Goal: Task Accomplishment & Management: Use online tool/utility

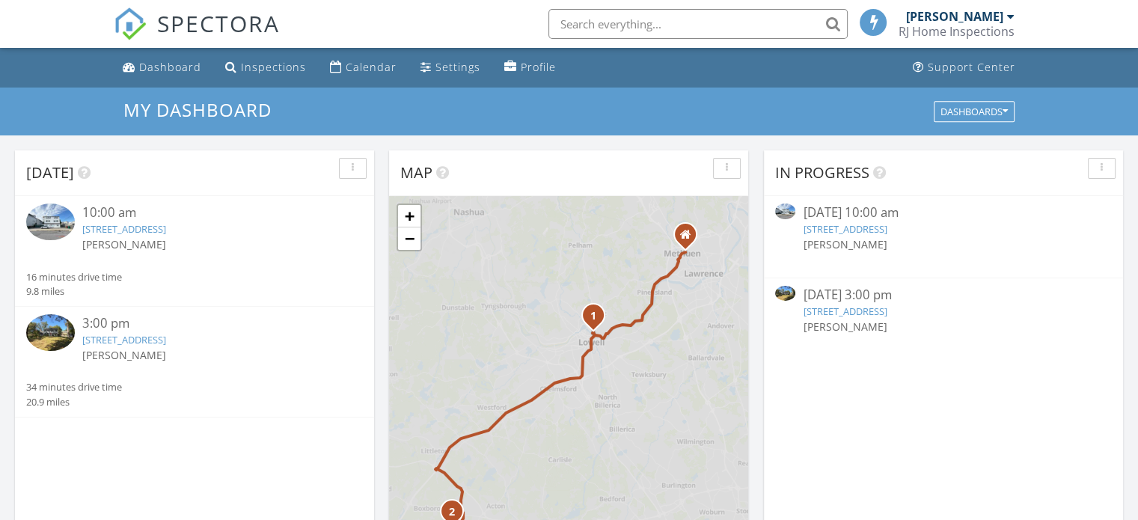
scroll to position [7, 7]
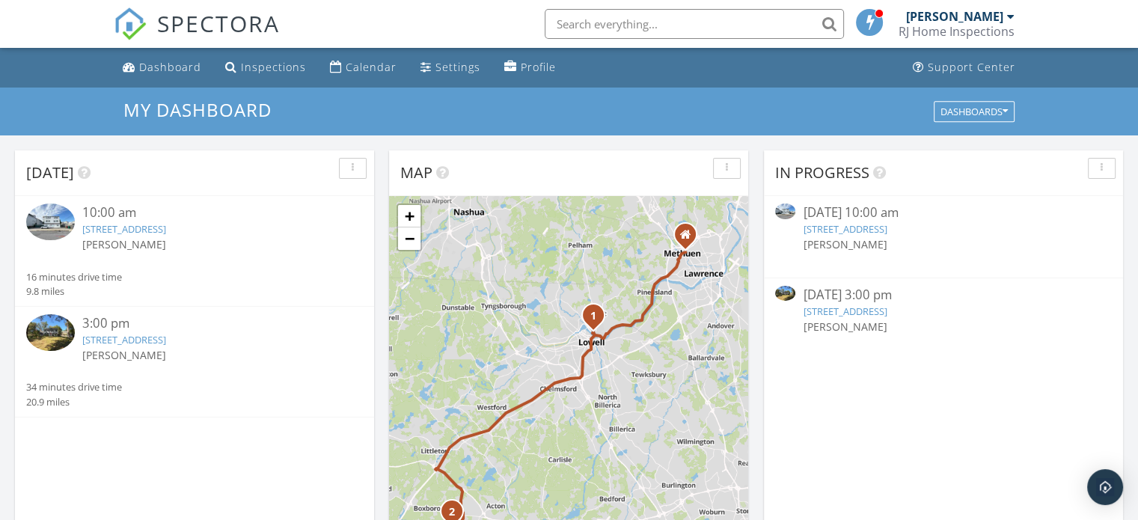
click at [144, 227] on link "76-78 W 3rd St, Lowell, MA 01850" at bounding box center [124, 228] width 84 height 13
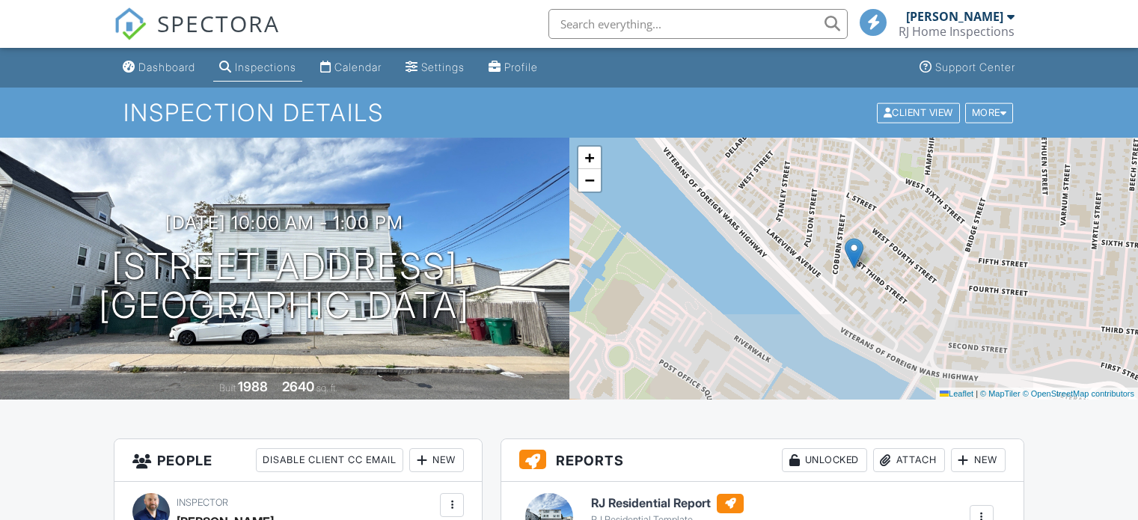
scroll to position [224, 0]
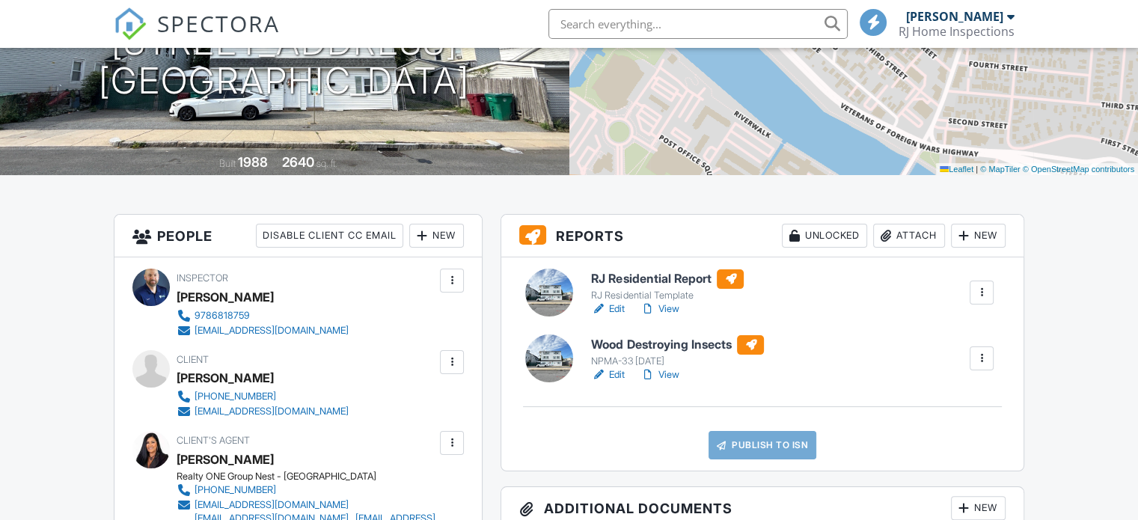
click at [664, 278] on h6 "RJ Residential Report" at bounding box center [667, 278] width 153 height 19
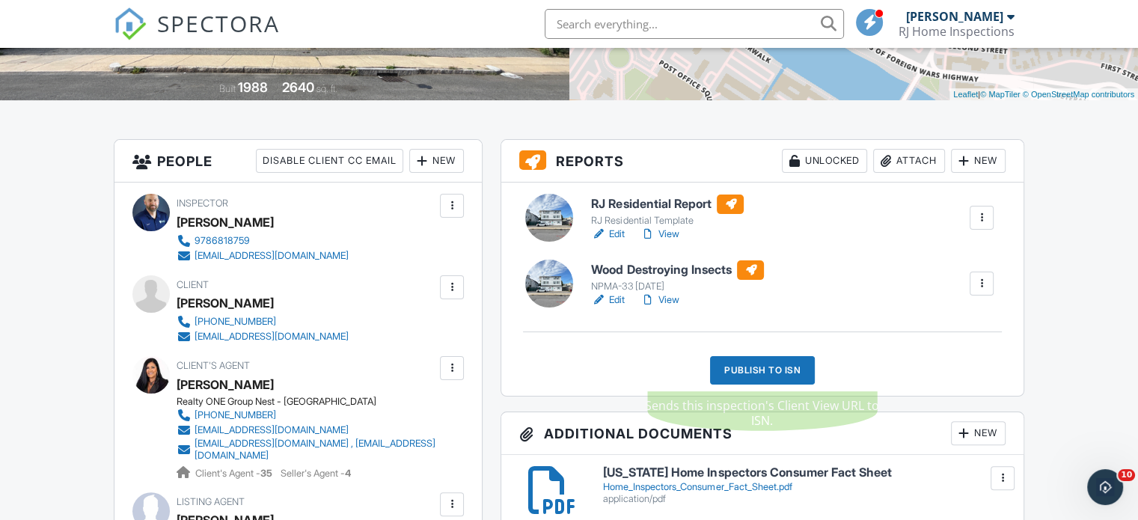
click at [773, 372] on div "Publish to ISN" at bounding box center [762, 370] width 105 height 28
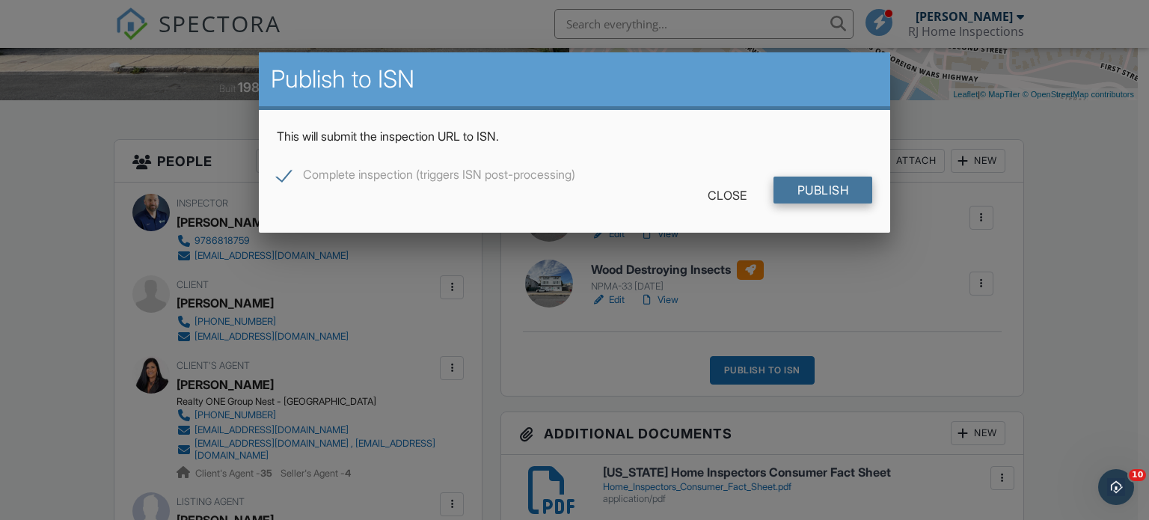
click at [830, 178] on input "Publish" at bounding box center [822, 190] width 99 height 27
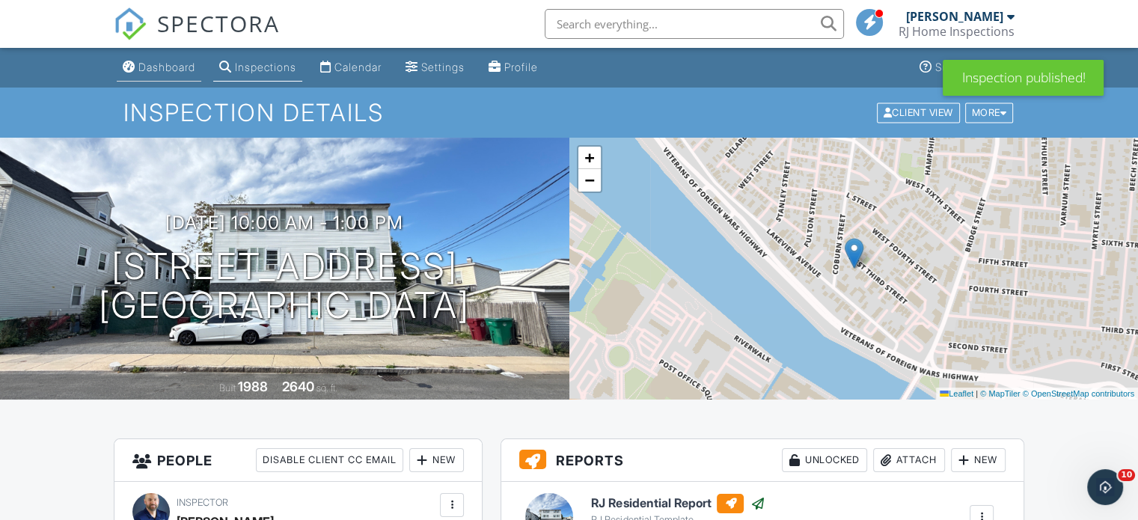
click at [166, 74] on link "Dashboard" at bounding box center [159, 68] width 85 height 28
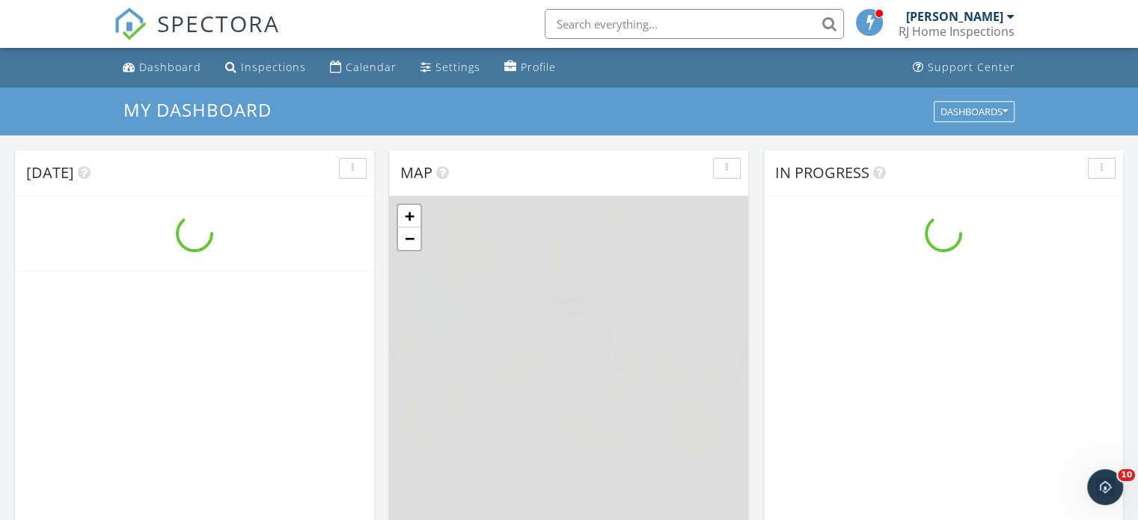
scroll to position [1385, 1161]
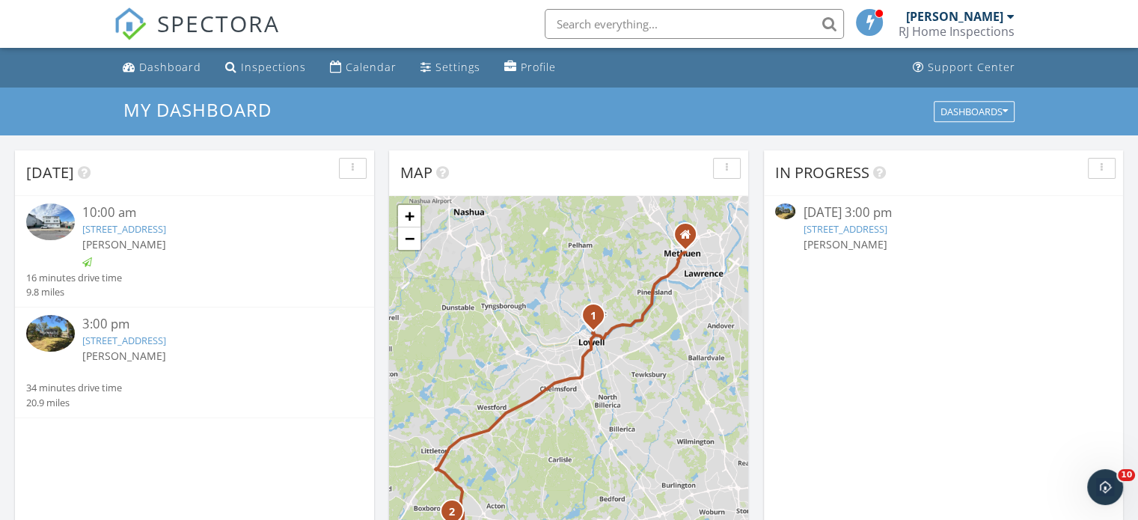
click at [166, 344] on link "11 Grist Mill Rd, Acton, MA 01720" at bounding box center [124, 340] width 84 height 13
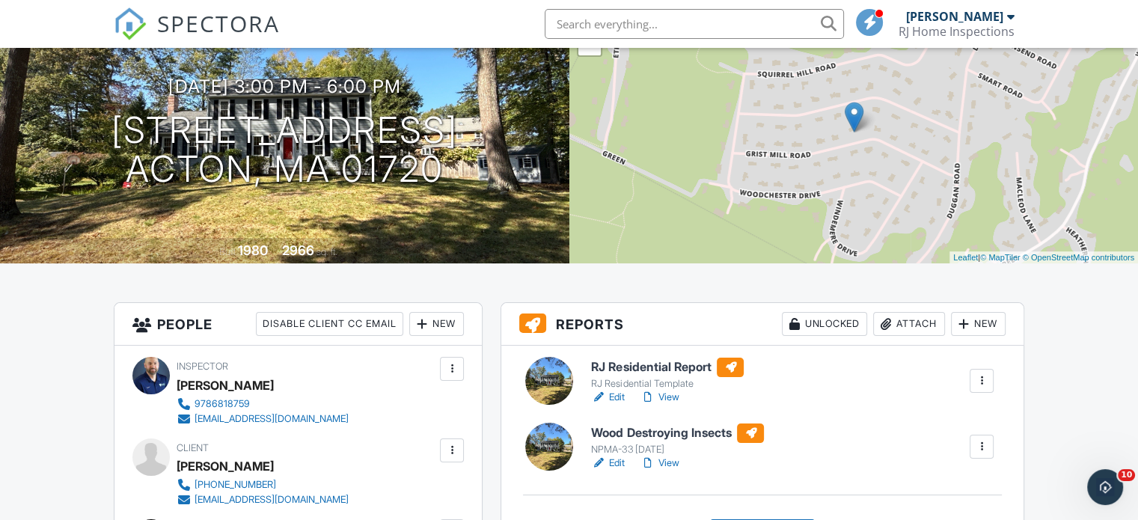
scroll to position [150, 0]
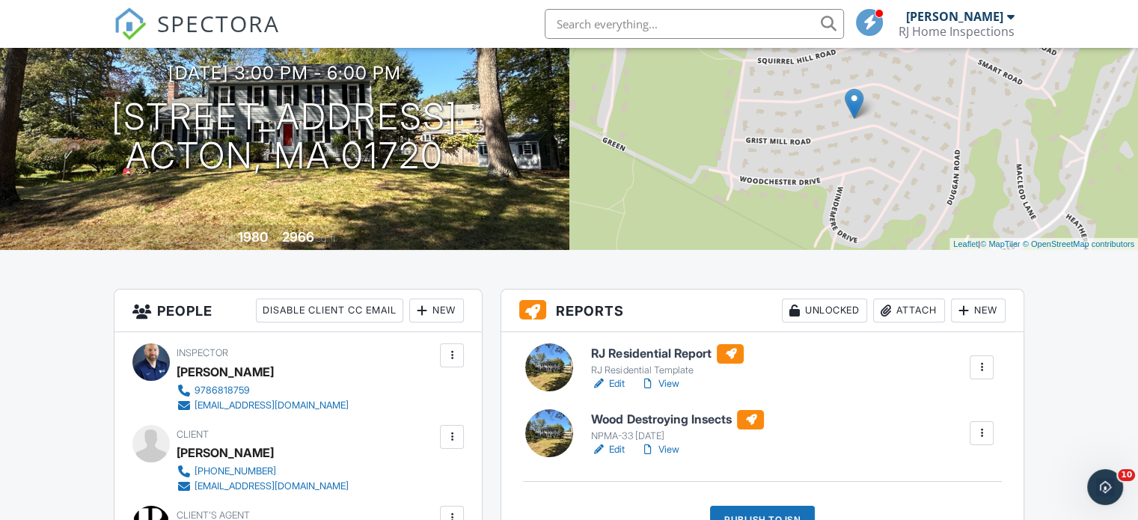
click at [655, 347] on h6 "RJ Residential Report" at bounding box center [667, 353] width 153 height 19
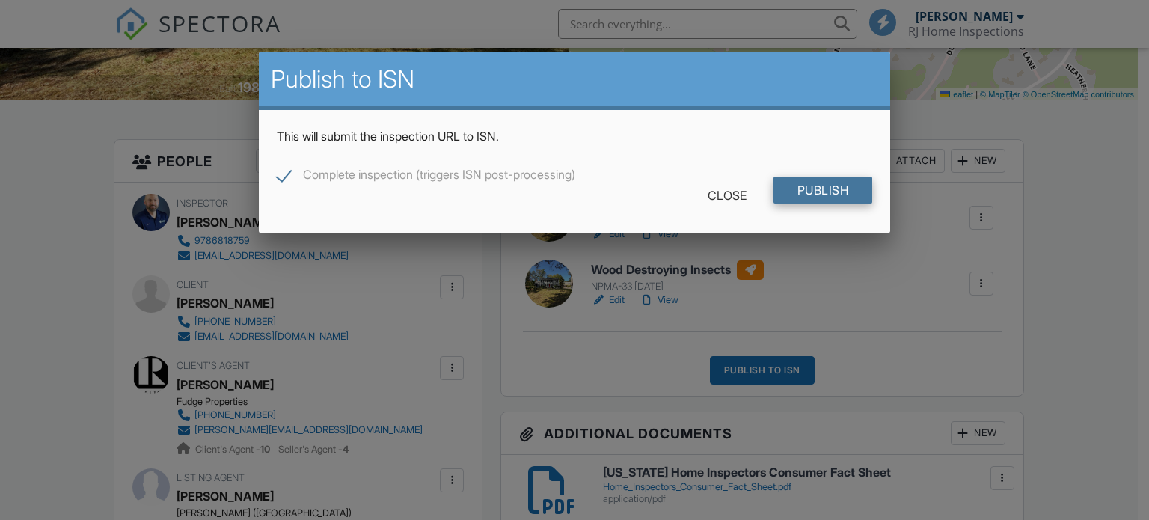
click at [798, 191] on input "Publish" at bounding box center [822, 190] width 99 height 27
